Goal: Check status

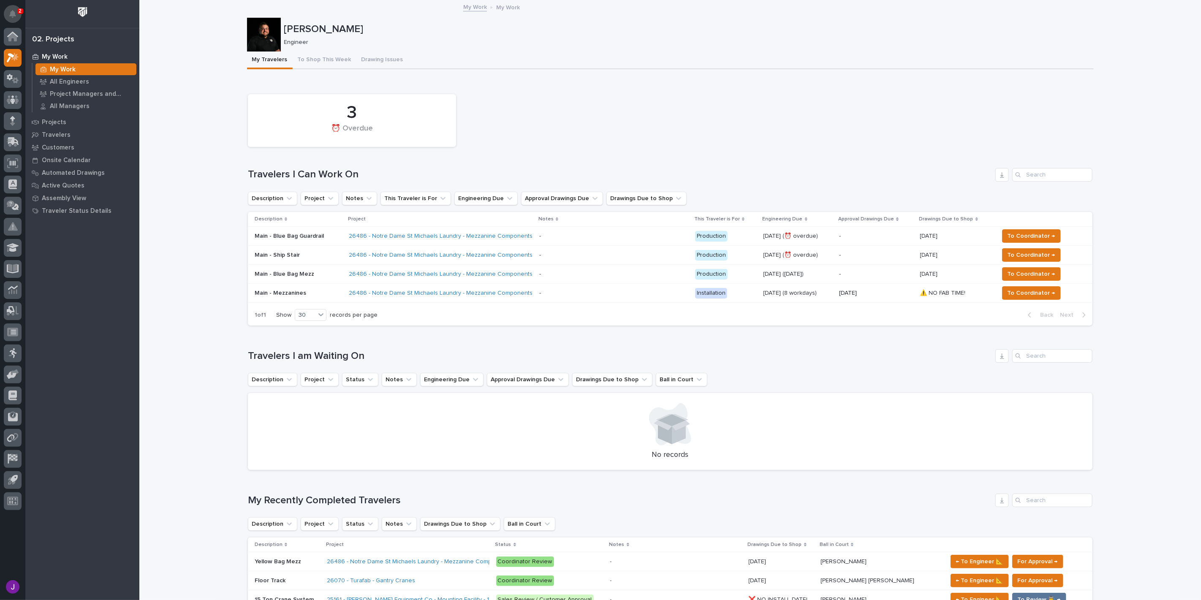
click at [7, 9] on button "Notifications" at bounding box center [13, 14] width 18 height 18
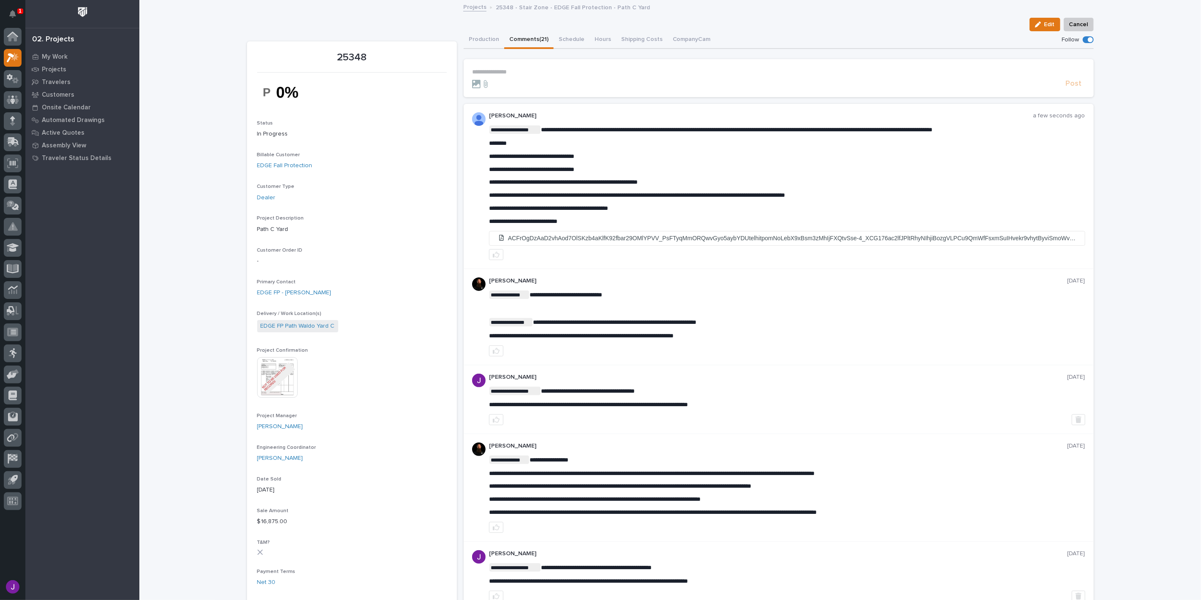
click at [279, 387] on img at bounding box center [277, 377] width 41 height 41
click at [9, 15] on icon "Notifications" at bounding box center [12, 14] width 7 height 8
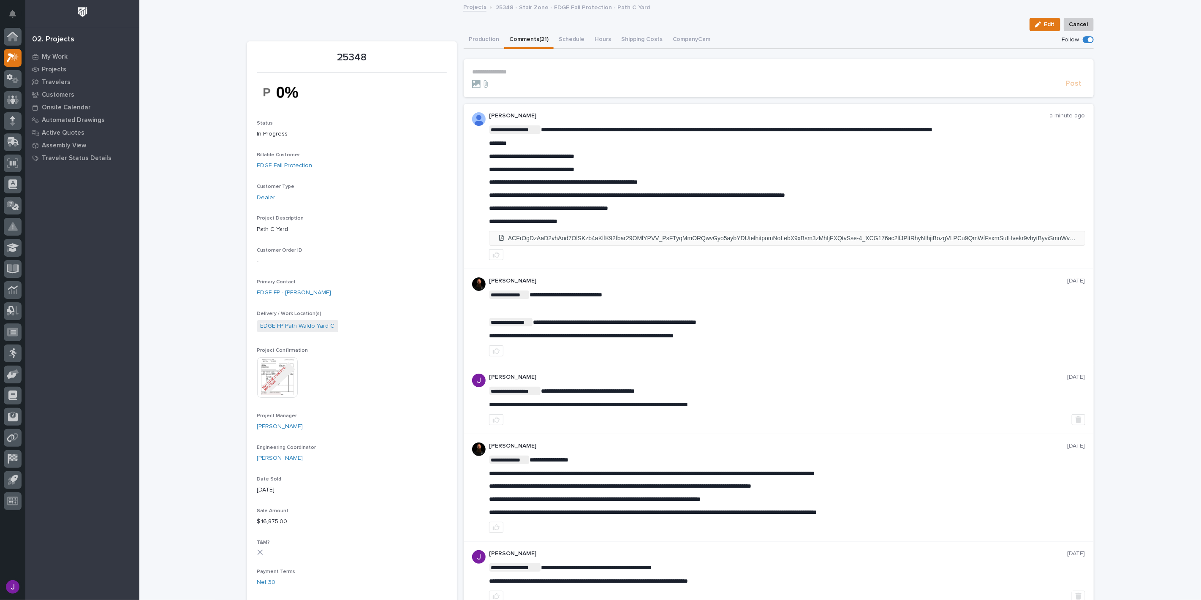
click at [520, 238] on li "ACFrOgDzAaD2vhAod7OlSKzb4aKlfK92fbar29OMlYPVV_PsFTyqMmORQwvGyo5aybYDUtelhitpomN…" at bounding box center [788, 238] width 596 height 14
